Goal: Task Accomplishment & Management: Complete application form

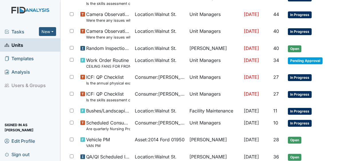
scroll to position [131, 0]
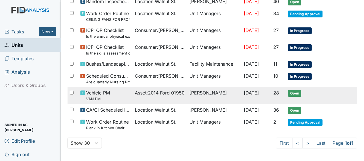
click at [203, 94] on td "Tischa Sharp" at bounding box center [214, 95] width 54 height 17
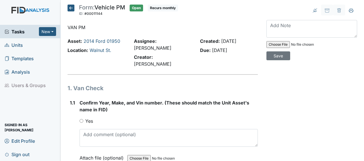
click at [81, 119] on input "Yes" at bounding box center [82, 121] width 4 height 4
radio input "true"
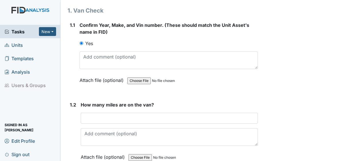
scroll to position [78, 0]
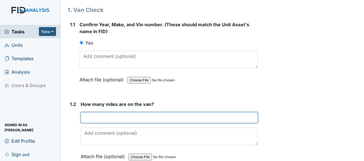
click at [84, 113] on input "number" at bounding box center [169, 118] width 177 height 11
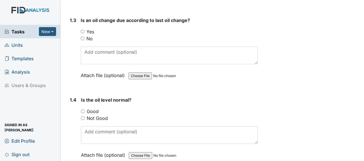
scroll to position [240, 0]
type input "49768"
click at [82, 36] on input "No" at bounding box center [83, 38] width 4 height 4
radio input "true"
click at [83, 109] on input "Good" at bounding box center [83, 111] width 4 height 4
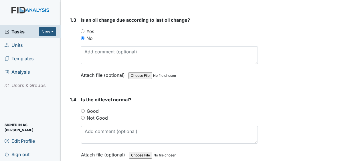
radio input "true"
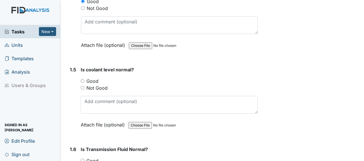
scroll to position [350, 0]
click at [82, 79] on input "Good" at bounding box center [83, 81] width 4 height 4
radio input "true"
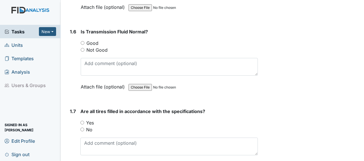
scroll to position [471, 0]
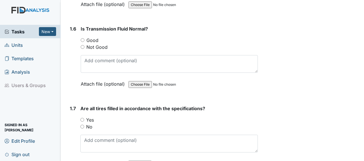
click at [82, 38] on input "Good" at bounding box center [83, 40] width 4 height 4
radio input "true"
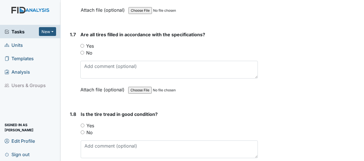
scroll to position [545, 0]
click at [81, 44] on input "Yes" at bounding box center [82, 46] width 4 height 4
radio input "true"
click at [82, 123] on input "Yes" at bounding box center [83, 125] width 4 height 4
radio input "true"
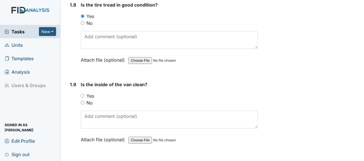
scroll to position [655, 0]
click at [82, 101] on input "No" at bounding box center [83, 103] width 4 height 4
radio input "true"
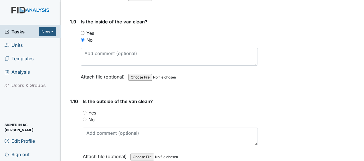
scroll to position [718, 0]
click at [84, 111] on input "Yes" at bounding box center [85, 113] width 4 height 4
radio input "true"
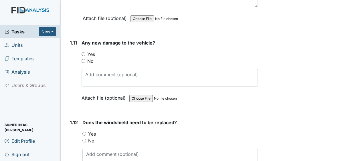
scroll to position [856, 0]
click at [83, 59] on input "No" at bounding box center [84, 61] width 4 height 4
radio input "true"
click at [84, 139] on input "No" at bounding box center [84, 141] width 4 height 4
radio input "true"
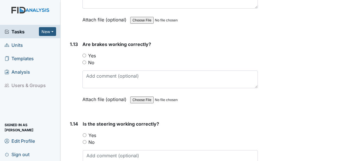
scroll to position [1015, 0]
click at [84, 53] on input "Yes" at bounding box center [84, 55] width 4 height 4
radio input "true"
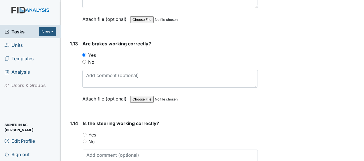
click at [84, 133] on input "Yes" at bounding box center [85, 135] width 4 height 4
radio input "true"
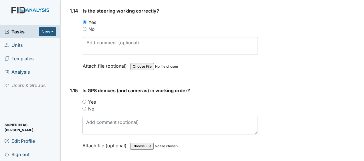
scroll to position [1128, 0]
click at [83, 100] on input "Yes" at bounding box center [84, 102] width 4 height 4
radio input "true"
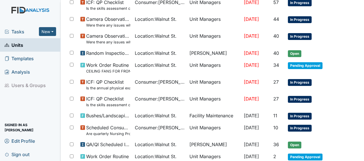
scroll to position [98, 0]
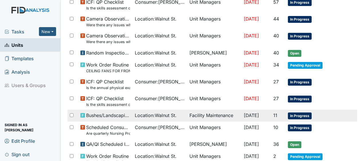
click at [88, 115] on span "Bushes/Landscaping inspection" at bounding box center [108, 115] width 44 height 7
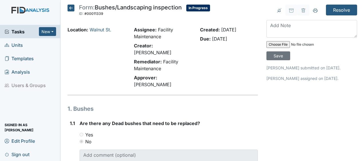
click at [72, 7] on icon at bounding box center [71, 8] width 7 height 7
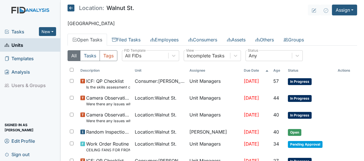
click at [73, 7] on icon at bounding box center [71, 8] width 7 height 7
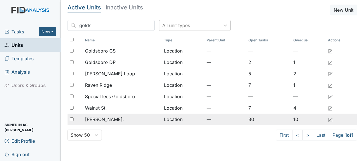
click at [106, 119] on span "[PERSON_NAME]." at bounding box center [104, 119] width 39 height 7
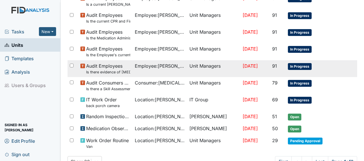
scroll to position [441, 0]
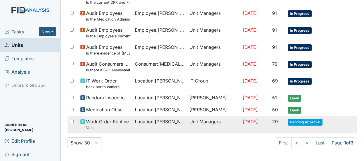
click at [105, 123] on span "Work Order Routine Van" at bounding box center [107, 125] width 43 height 12
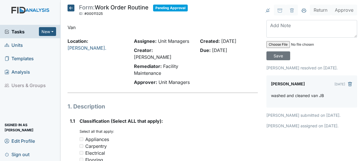
click at [73, 9] on icon at bounding box center [71, 8] width 7 height 7
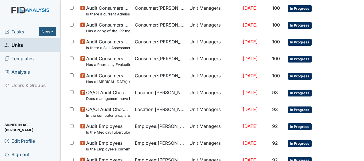
scroll to position [423, 0]
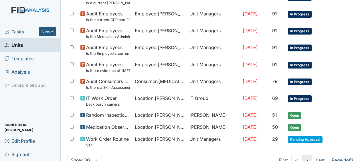
click at [302, 159] on link ">" at bounding box center [307, 160] width 11 height 11
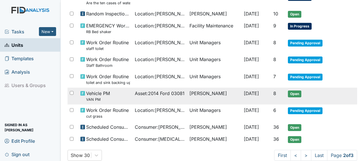
click at [171, 94] on span "Asset : 2014 Ford 03081" at bounding box center [160, 93] width 50 height 7
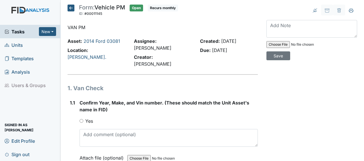
click at [82, 119] on input "Yes" at bounding box center [82, 121] width 4 height 4
radio input "true"
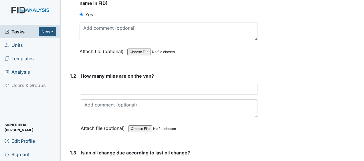
scroll to position [107, 0]
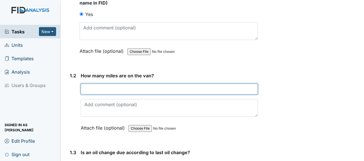
click at [86, 84] on input "number" at bounding box center [169, 89] width 177 height 11
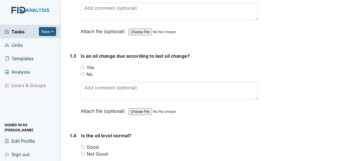
scroll to position [208, 0]
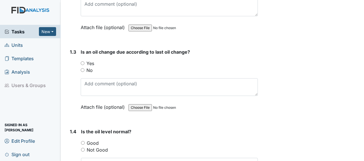
type input "49877"
click at [82, 62] on input "Yes" at bounding box center [83, 64] width 4 height 4
radio input "true"
click at [83, 68] on input "No" at bounding box center [83, 70] width 4 height 4
radio input "true"
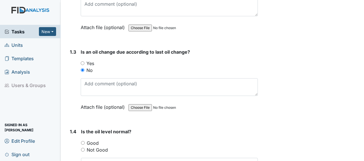
click at [83, 141] on input "Good" at bounding box center [83, 143] width 4 height 4
radio input "true"
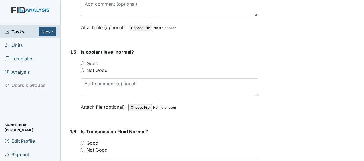
scroll to position [369, 0]
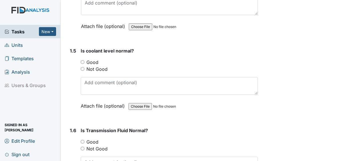
click at [84, 60] on input "Good" at bounding box center [83, 62] width 4 height 4
radio input "true"
click at [83, 140] on input "Good" at bounding box center [83, 142] width 4 height 4
radio input "true"
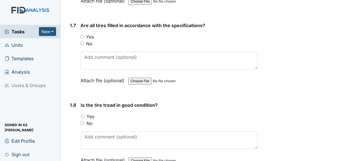
scroll to position [554, 0]
click at [81, 35] on input "Yes" at bounding box center [82, 37] width 4 height 4
radio input "true"
click at [82, 115] on input "Yes" at bounding box center [83, 117] width 4 height 4
radio input "true"
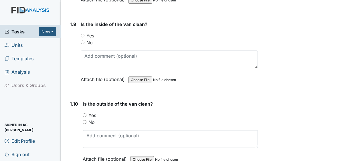
scroll to position [715, 0]
click at [82, 40] on input "No" at bounding box center [83, 42] width 4 height 4
radio input "true"
click at [84, 113] on input "Yes" at bounding box center [85, 115] width 4 height 4
radio input "true"
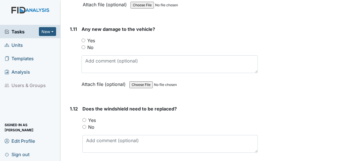
scroll to position [874, 0]
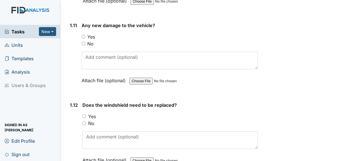
click at [83, 42] on input "No" at bounding box center [84, 44] width 4 height 4
radio input "true"
click at [85, 122] on input "No" at bounding box center [84, 124] width 4 height 4
radio input "true"
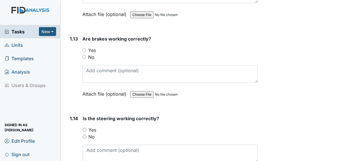
scroll to position [1028, 0]
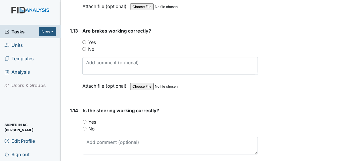
click at [84, 40] on input "Yes" at bounding box center [84, 42] width 4 height 4
radio input "true"
click at [85, 119] on div "Yes" at bounding box center [170, 122] width 175 height 7
click at [84, 120] on input "Yes" at bounding box center [85, 122] width 4 height 4
radio input "true"
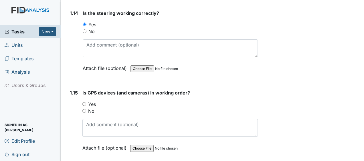
scroll to position [1128, 0]
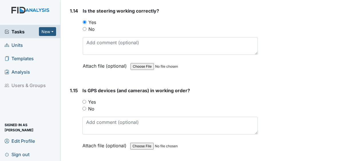
click at [84, 100] on input "Yes" at bounding box center [84, 102] width 4 height 4
radio input "true"
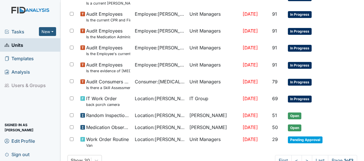
scroll to position [460, 0]
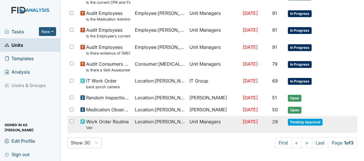
click at [135, 120] on span "Location : William St." at bounding box center [160, 122] width 50 height 7
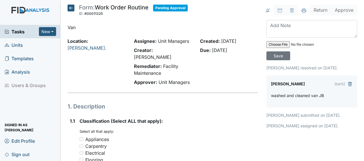
click at [72, 8] on icon at bounding box center [71, 8] width 7 height 7
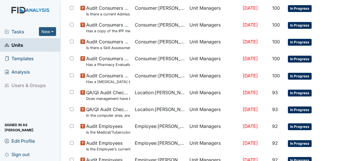
scroll to position [441, 0]
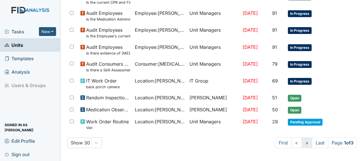
click at [302, 140] on link ">" at bounding box center [307, 143] width 11 height 11
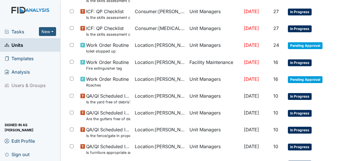
scroll to position [155, 0]
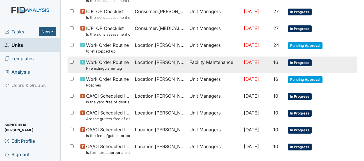
click at [111, 62] on span "Work Order Routine Fire extinguisher tag" at bounding box center [107, 65] width 43 height 12
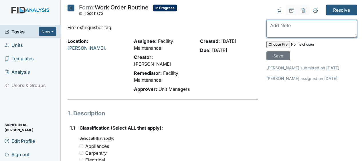
click at [269, 26] on textarea at bounding box center [312, 29] width 91 height 18
type textarea "updated JB"
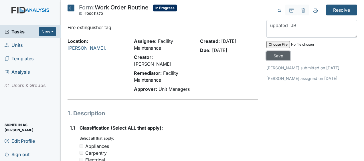
click at [275, 58] on input "Save" at bounding box center [279, 56] width 24 height 9
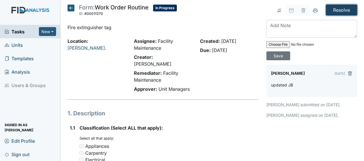
click at [330, 10] on input "Resolve" at bounding box center [341, 10] width 31 height 11
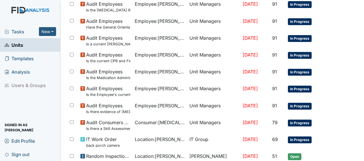
scroll to position [460, 0]
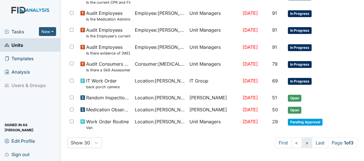
click at [302, 140] on link ">" at bounding box center [307, 143] width 11 height 11
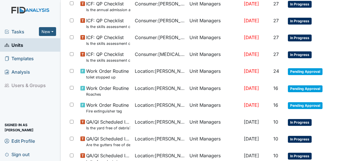
scroll to position [148, 0]
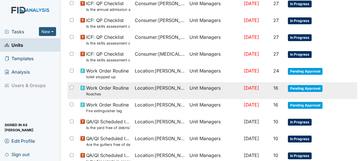
click at [224, 87] on td "Unit Managers" at bounding box center [214, 90] width 54 height 17
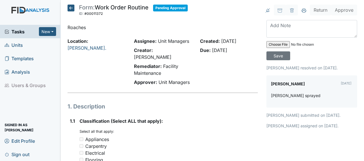
click at [71, 7] on icon at bounding box center [71, 8] width 7 height 7
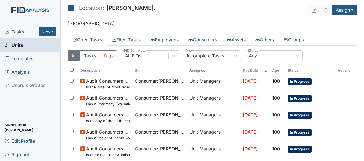
click at [71, 7] on icon at bounding box center [71, 8] width 7 height 7
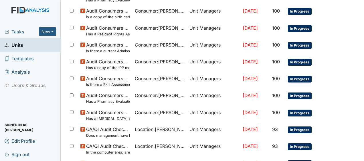
scroll to position [177, 0]
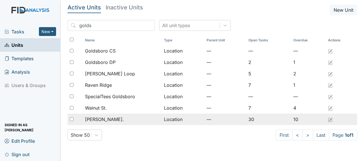
click at [98, 121] on span "[PERSON_NAME]." at bounding box center [104, 119] width 39 height 7
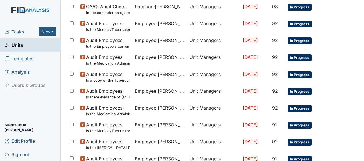
scroll to position [441, 0]
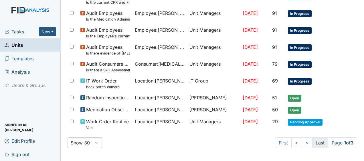
click at [314, 141] on link "Last" at bounding box center [320, 143] width 16 height 11
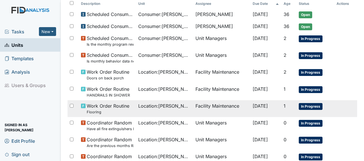
scroll to position [0, 0]
